Goal: Navigation & Orientation: Find specific page/section

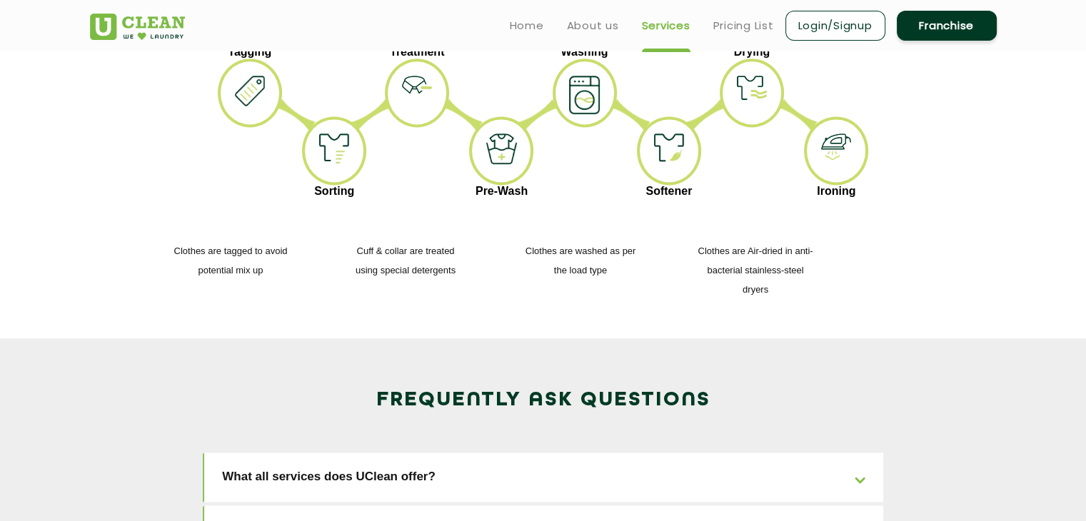
scroll to position [1933, 0]
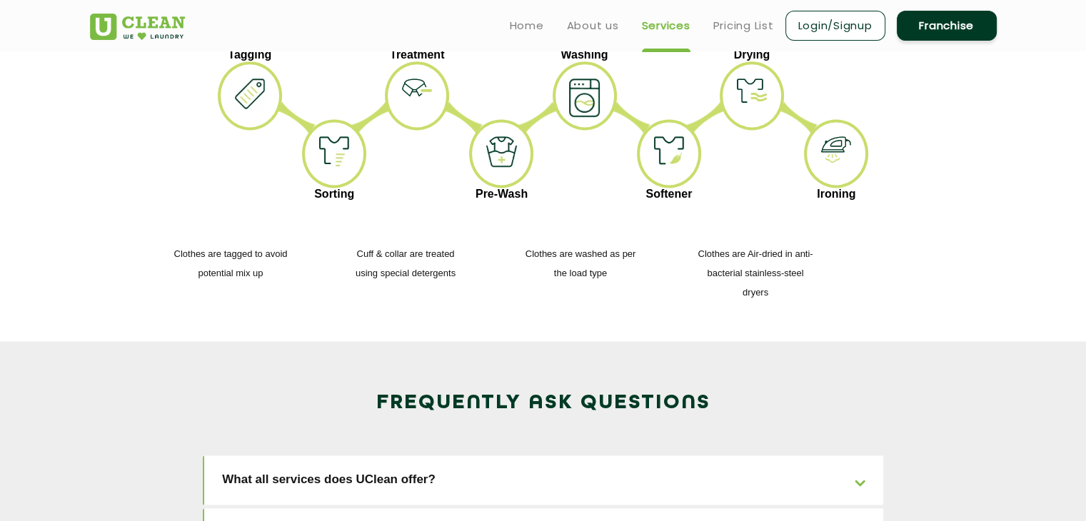
click at [528, 14] on ul "Home About us Services Pricing List Login/Signup Franchise" at bounding box center [747, 26] width 498 height 34
click at [523, 31] on link "Home" at bounding box center [527, 25] width 34 height 17
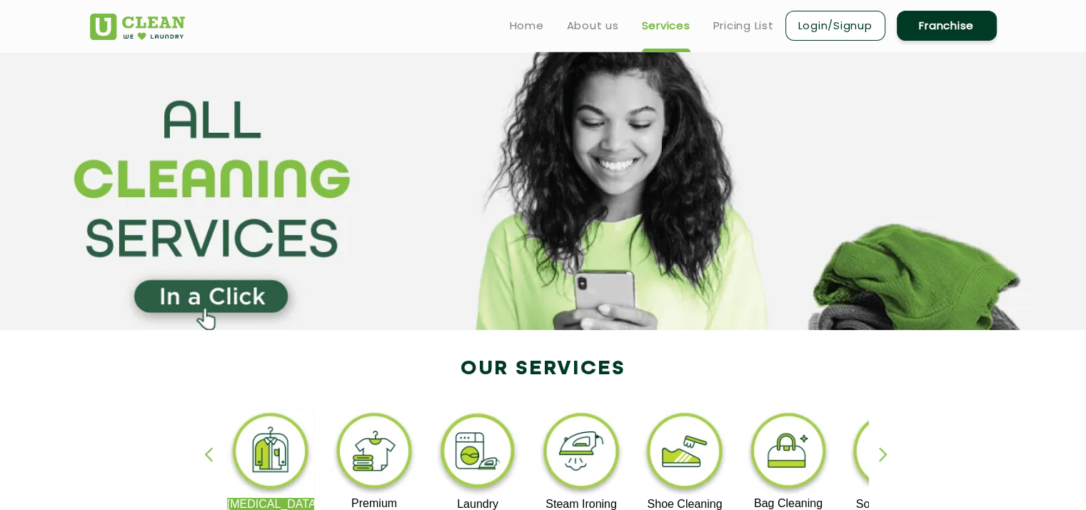
click at [244, 297] on section at bounding box center [543, 190] width 1086 height 278
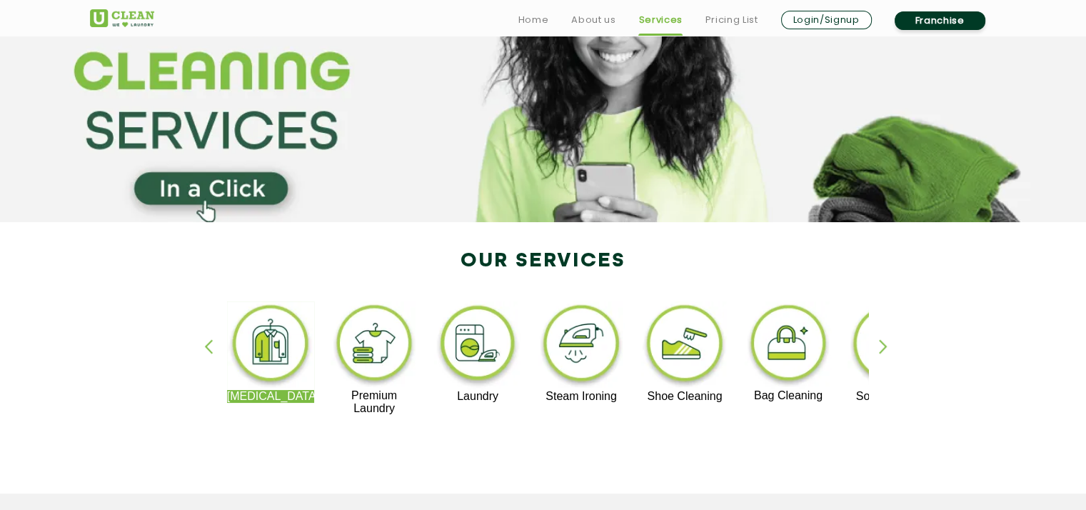
scroll to position [109, 0]
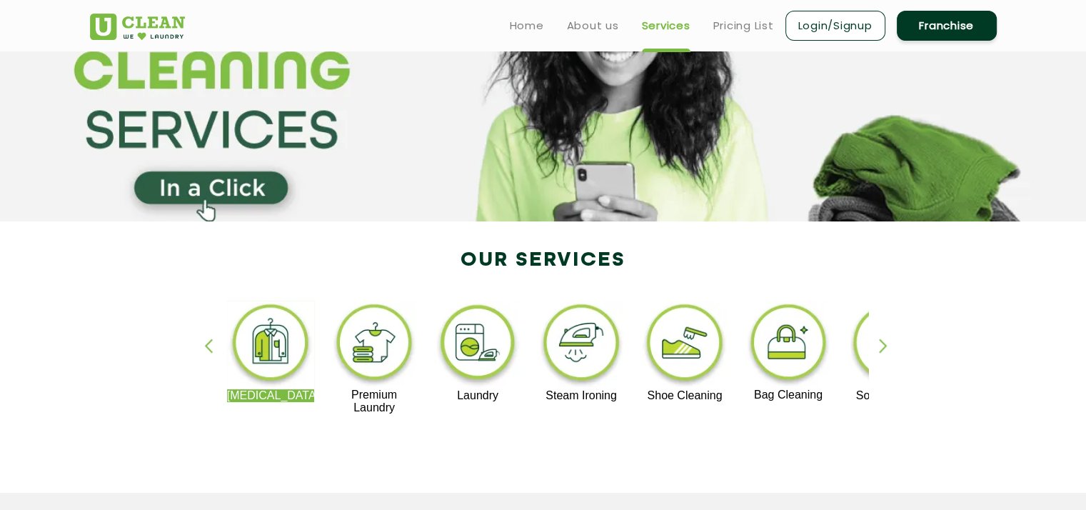
click at [270, 348] on img at bounding box center [271, 345] width 88 height 89
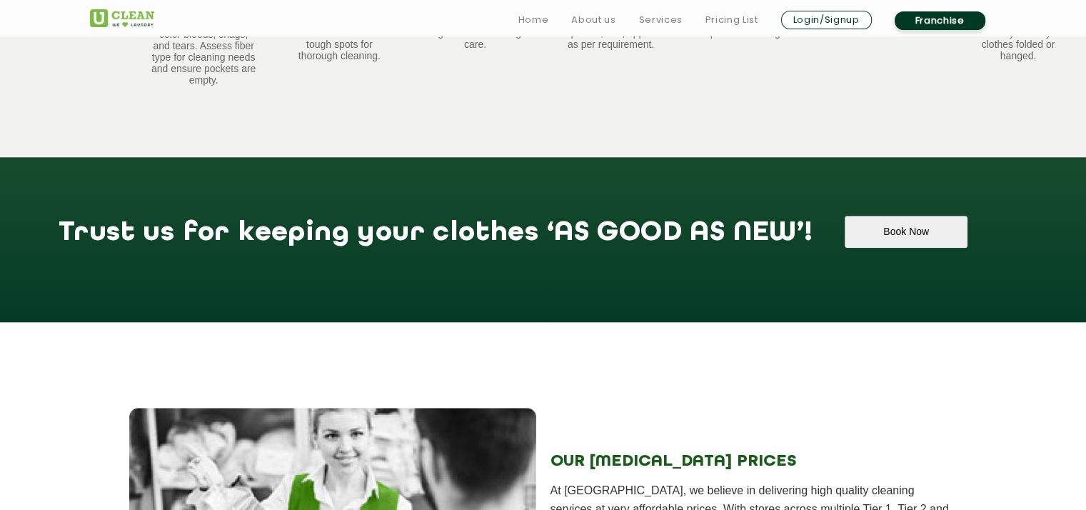
scroll to position [1331, 0]
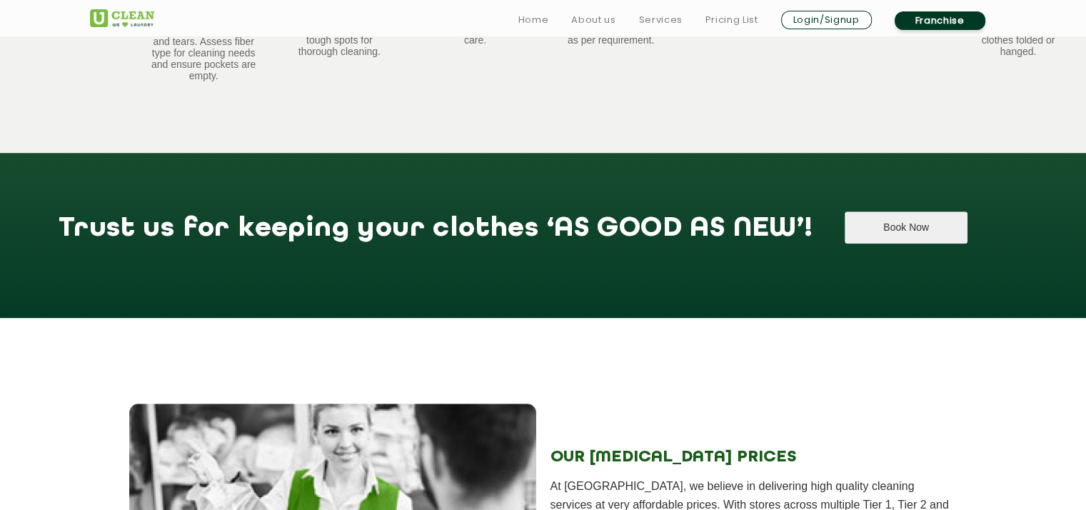
click at [845, 226] on button "Book Now" at bounding box center [906, 227] width 122 height 32
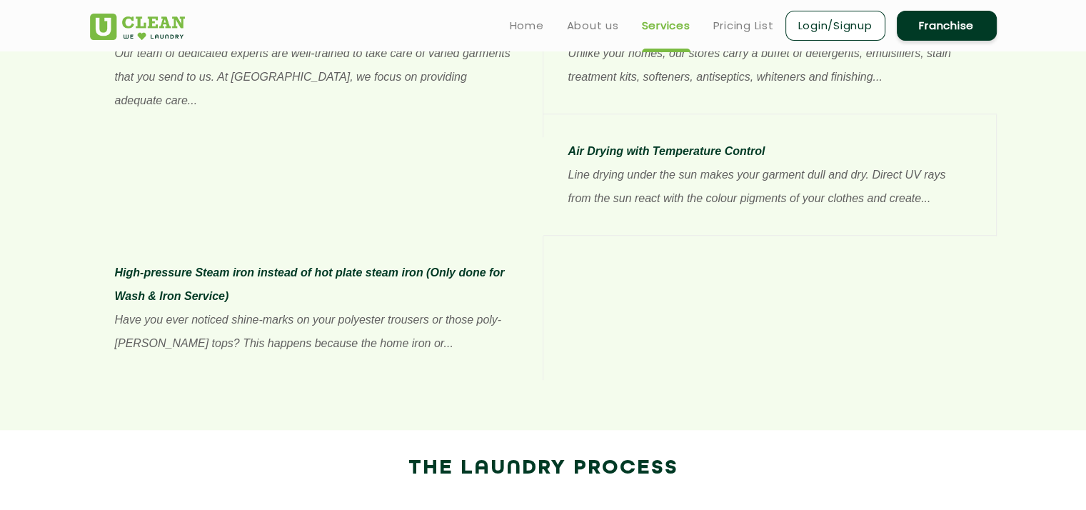
scroll to position [109, 0]
